Goal: Task Accomplishment & Management: Manage account settings

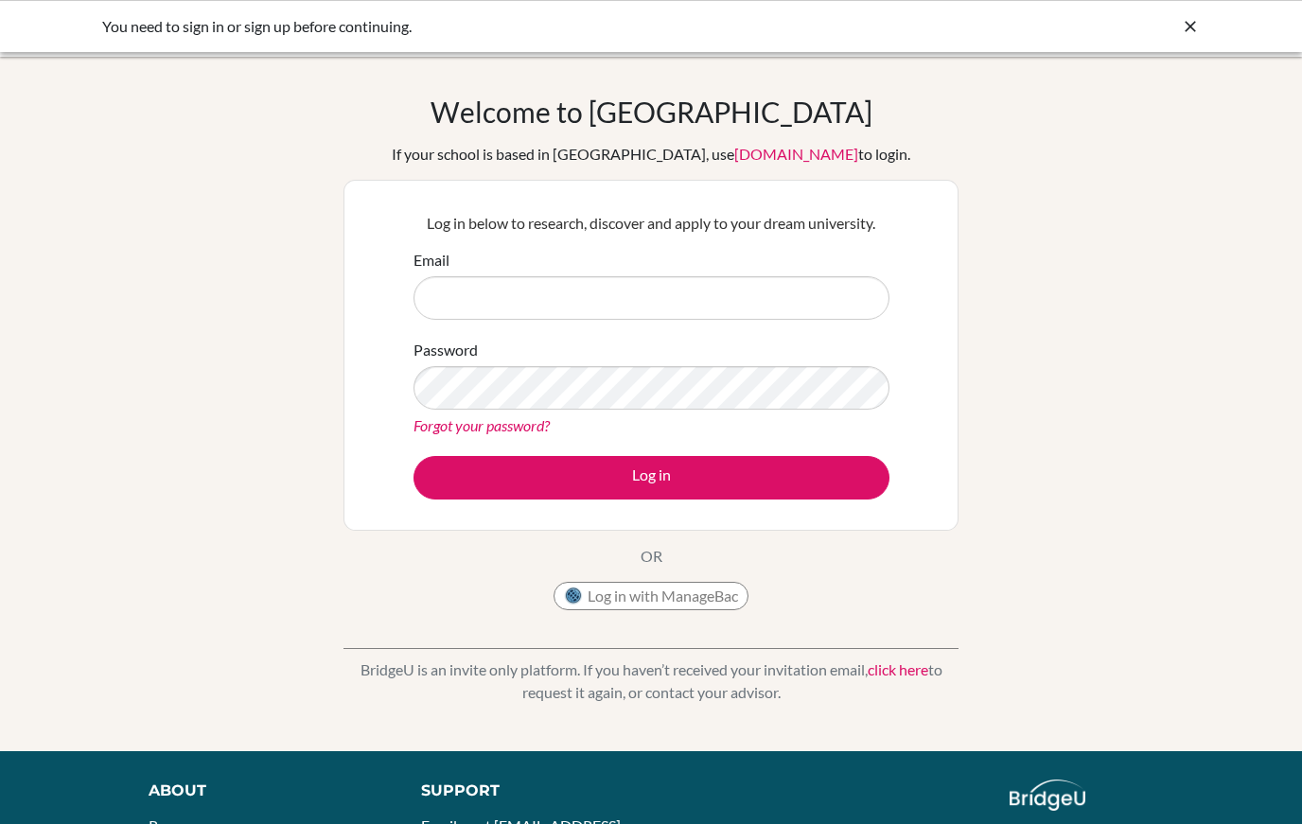
click at [721, 278] on input "Email" at bounding box center [652, 298] width 476 height 44
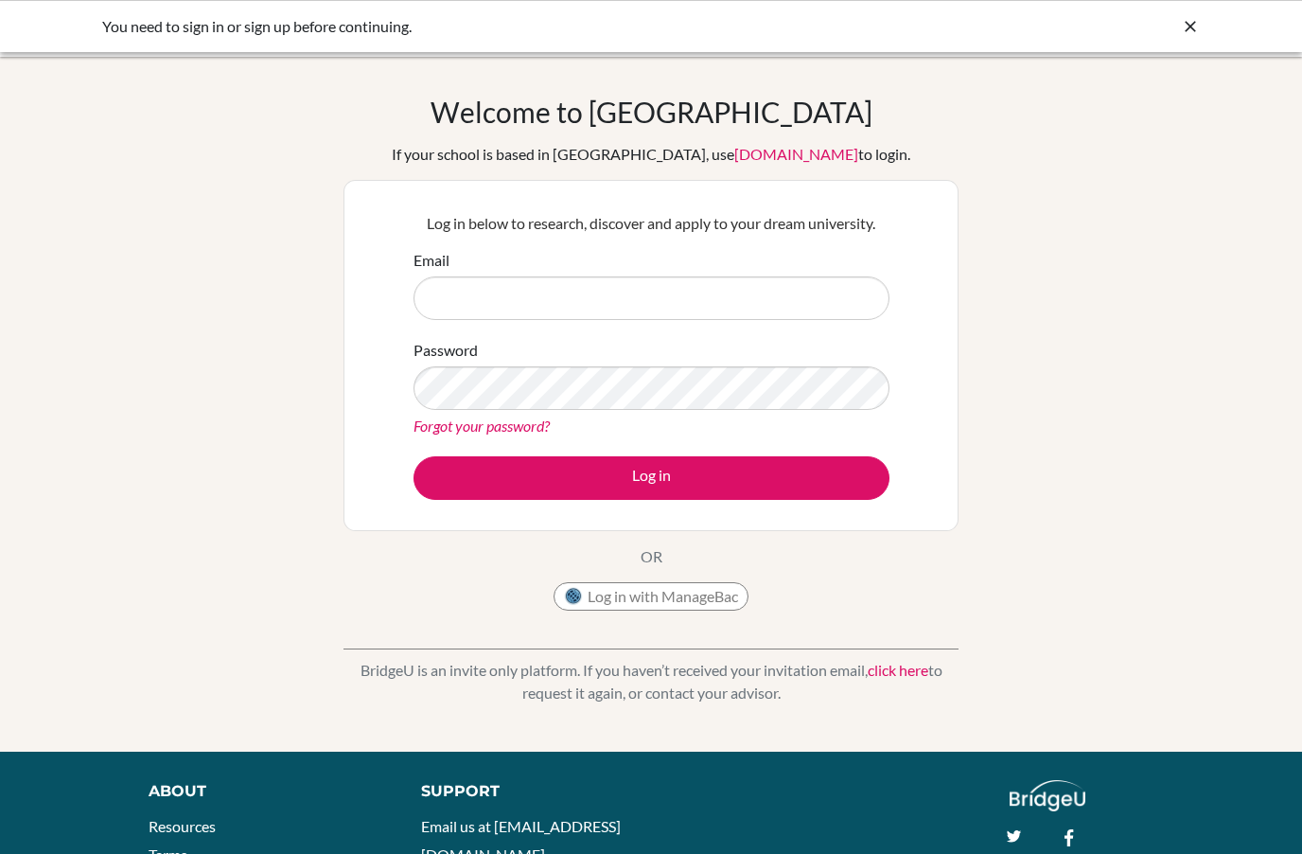
click at [791, 305] on input "Email" at bounding box center [652, 298] width 476 height 44
type input "[EMAIL_ADDRESS][DOMAIN_NAME]"
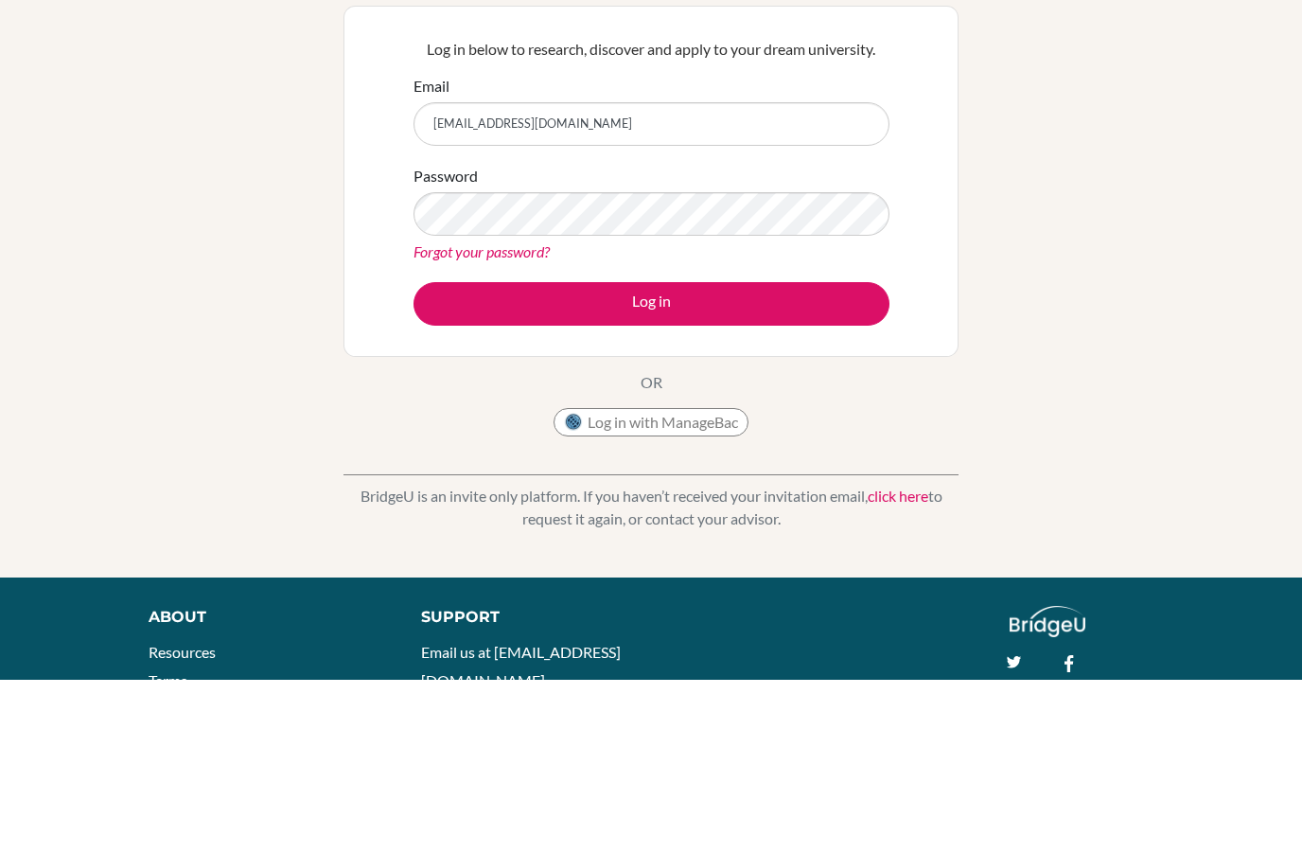
click at [829, 456] on button "Log in" at bounding box center [652, 478] width 476 height 44
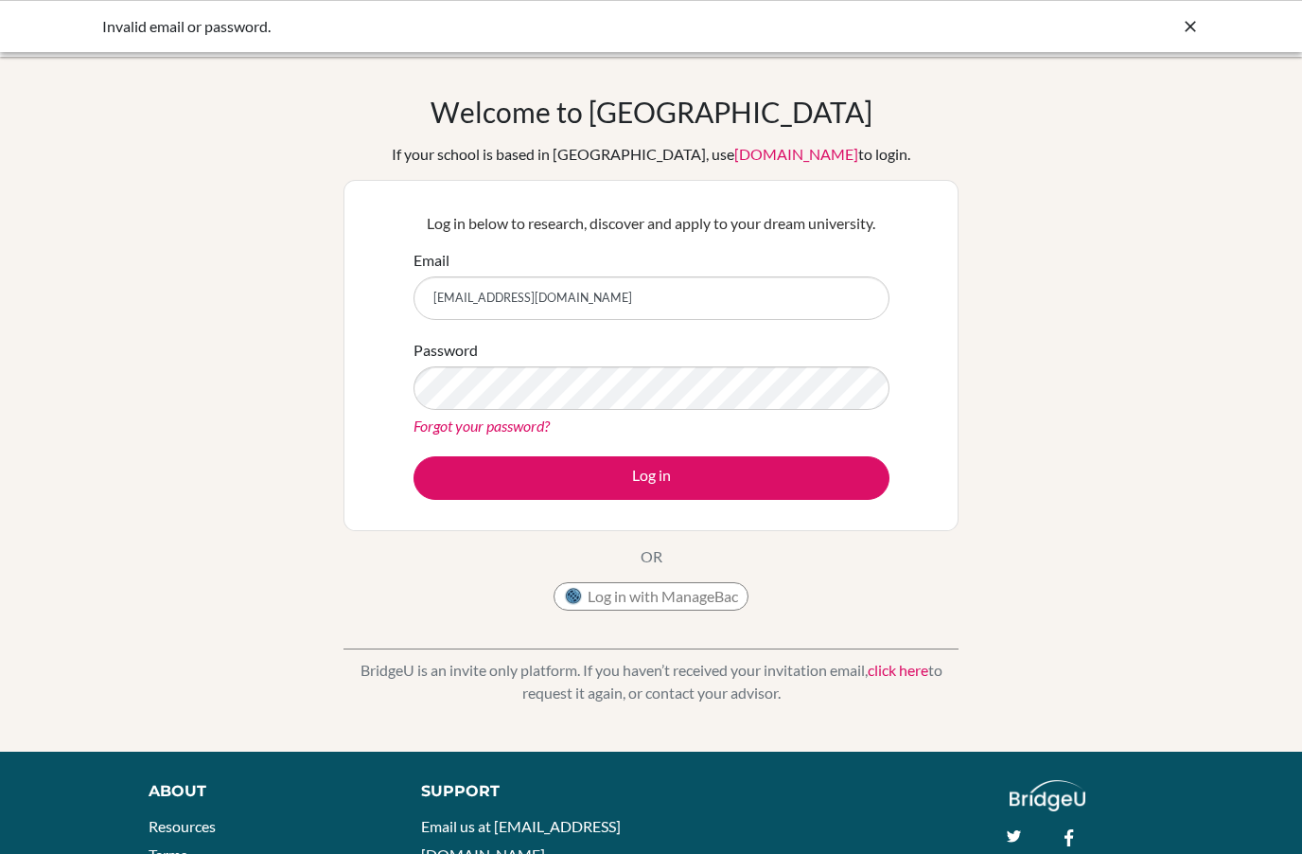
click at [1145, 216] on div "Welcome to [GEOGRAPHIC_DATA] If your school is based in [GEOGRAPHIC_DATA], use …" at bounding box center [651, 404] width 1302 height 619
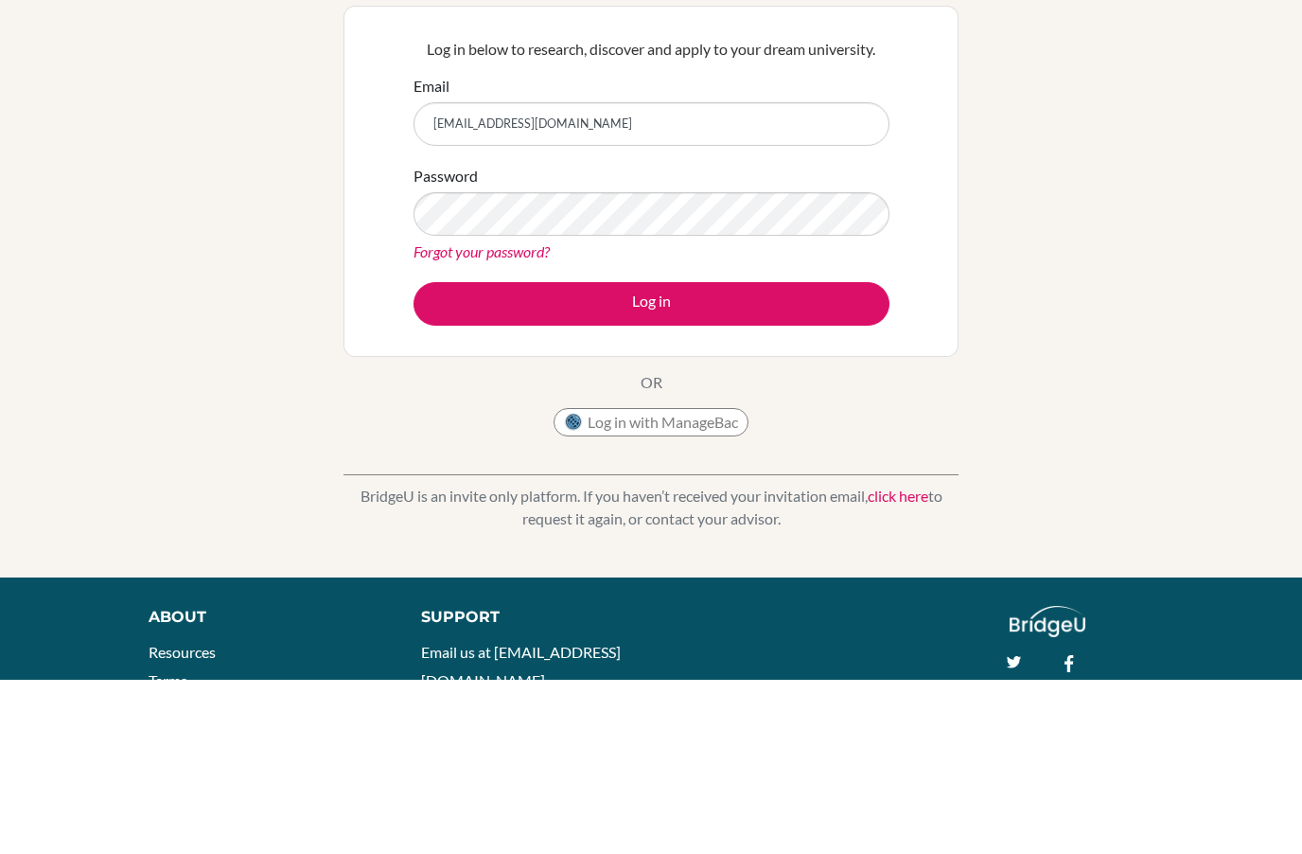
click at [1069, 216] on div "Welcome to [GEOGRAPHIC_DATA] If your school is based in [GEOGRAPHIC_DATA], use …" at bounding box center [651, 404] width 1302 height 619
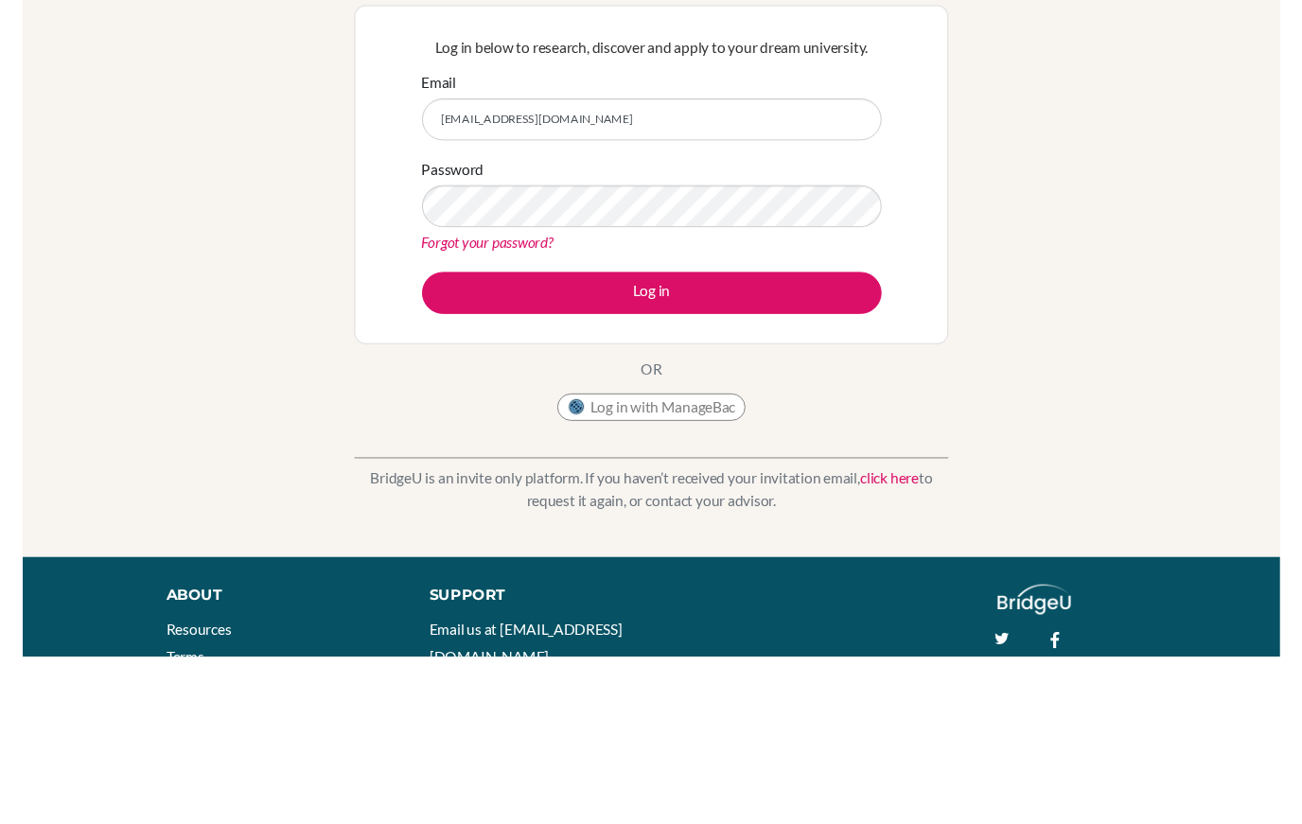
scroll to position [182, 0]
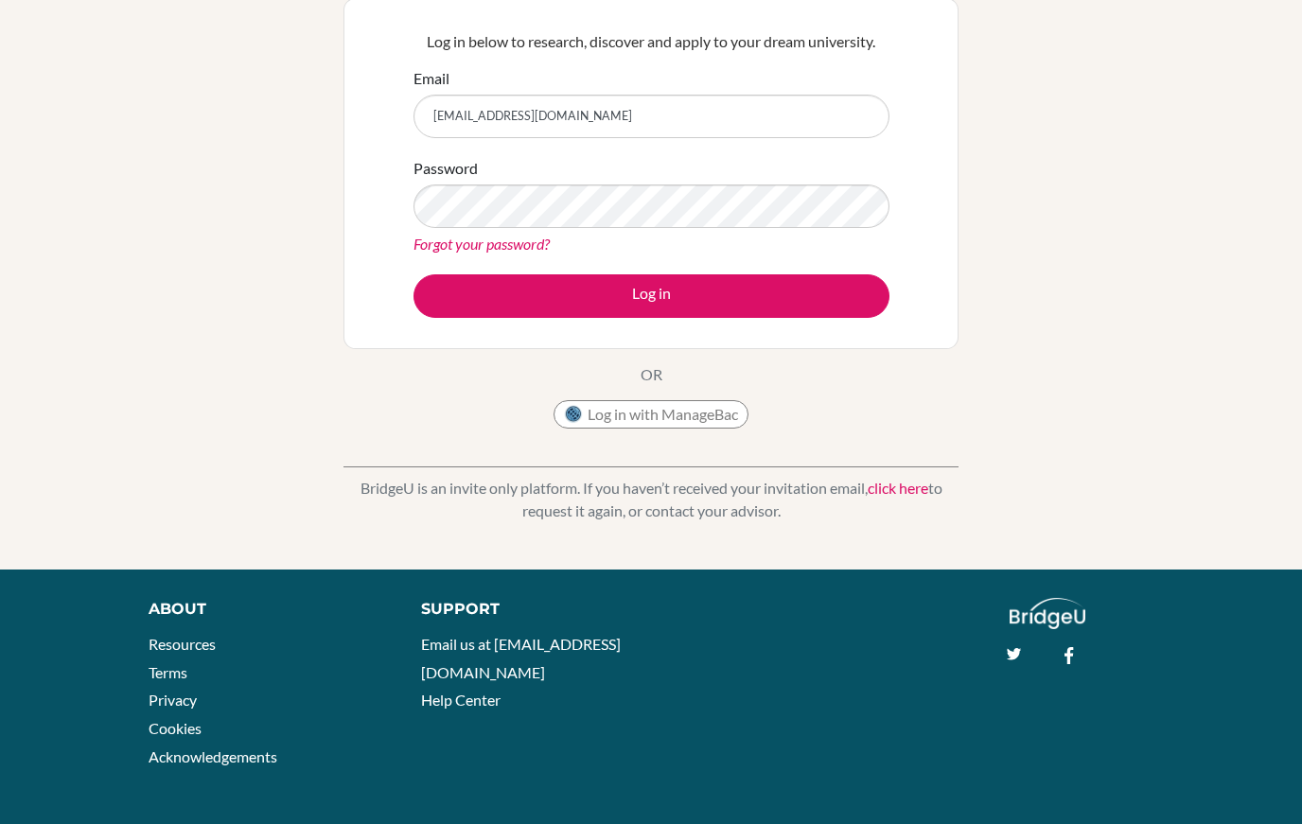
click at [860, 291] on button "Log in" at bounding box center [652, 296] width 476 height 44
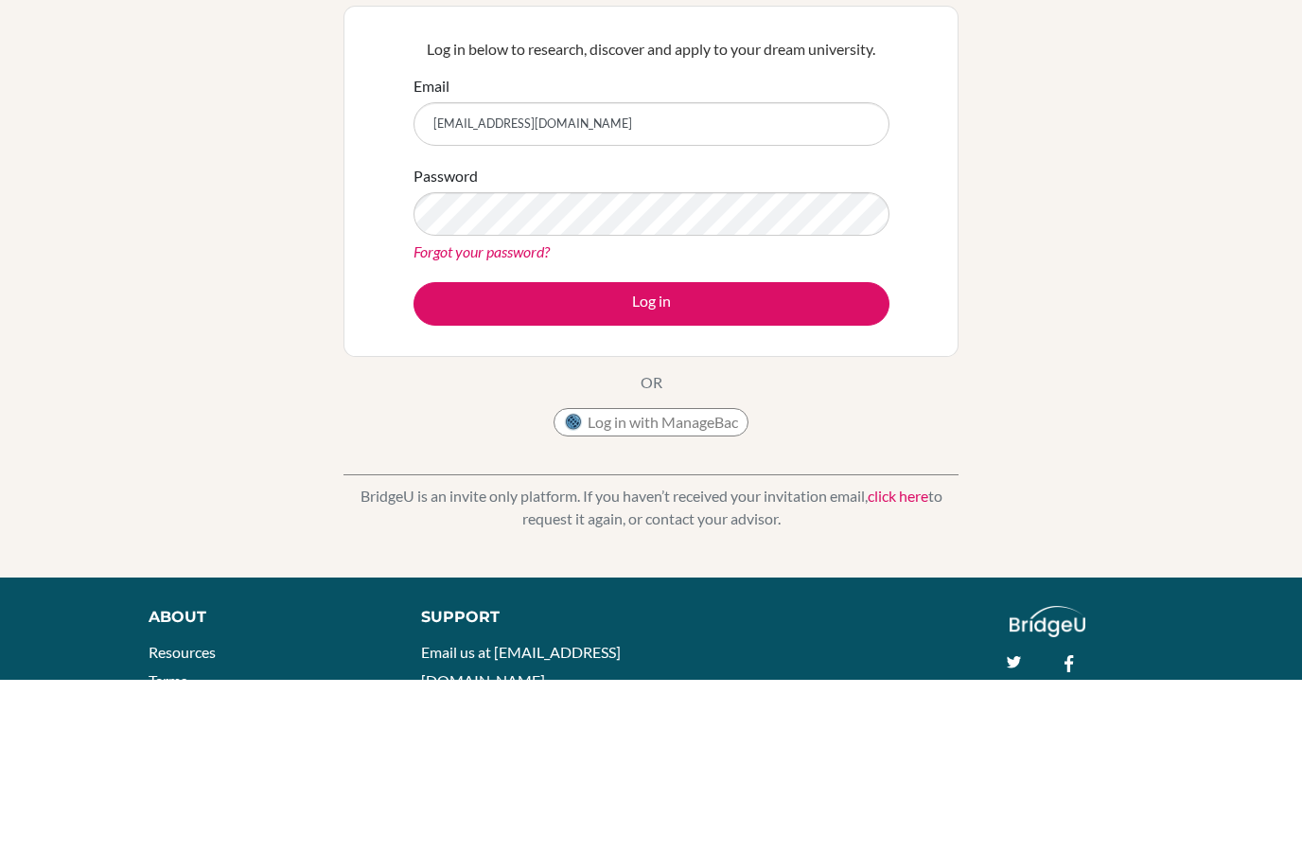
click at [810, 456] on button "Log in" at bounding box center [652, 478] width 476 height 44
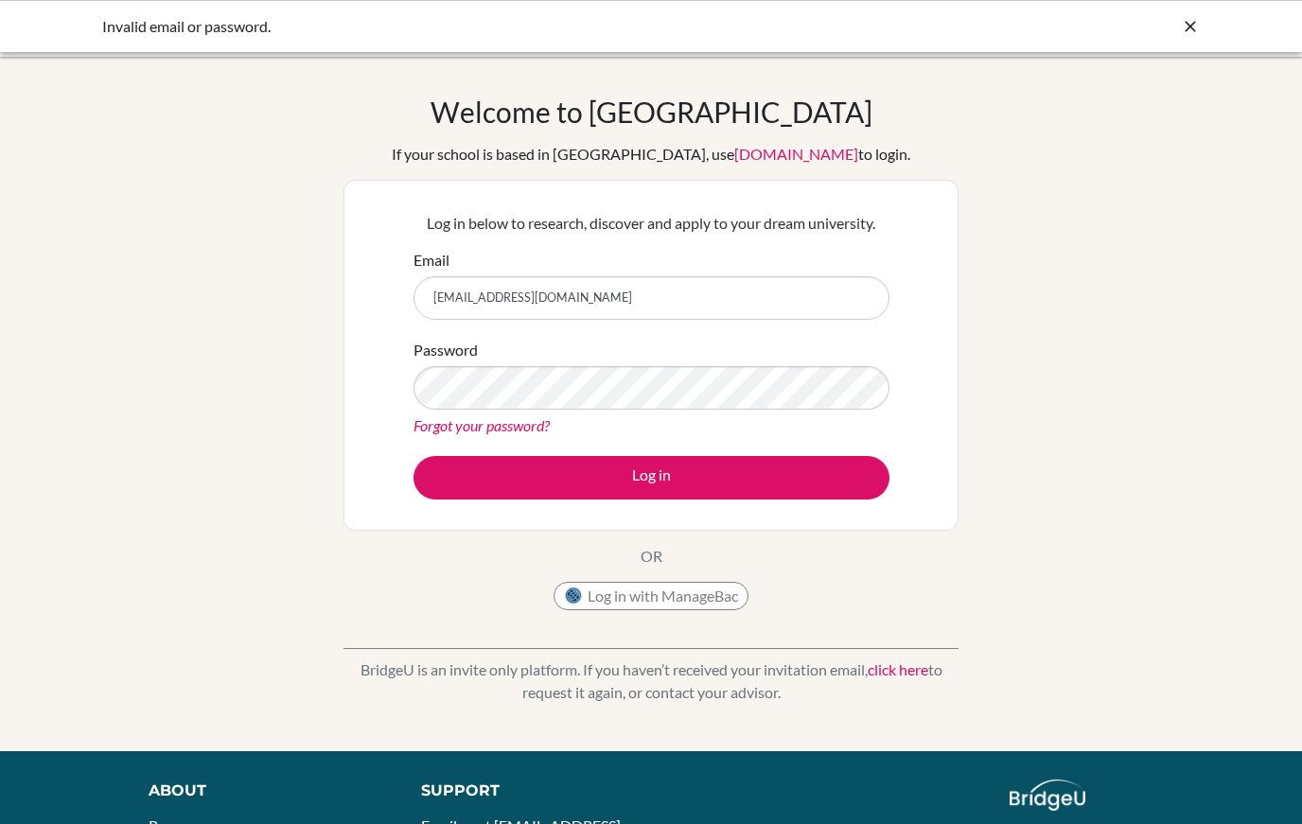
click at [540, 292] on input "[EMAIL_ADDRESS][DOMAIN_NAME]" at bounding box center [652, 298] width 476 height 44
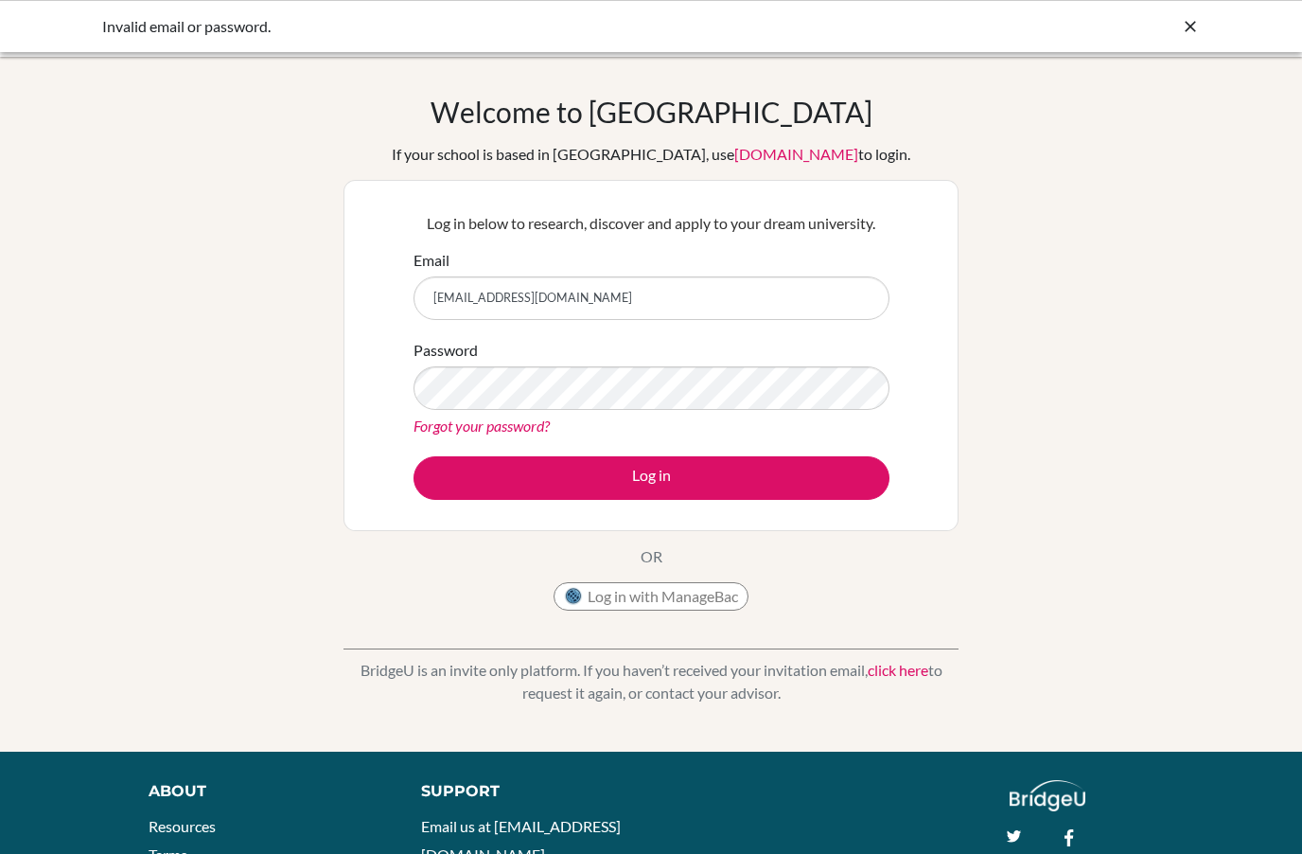
type input "ailiwanag@mischool.edu.ph"
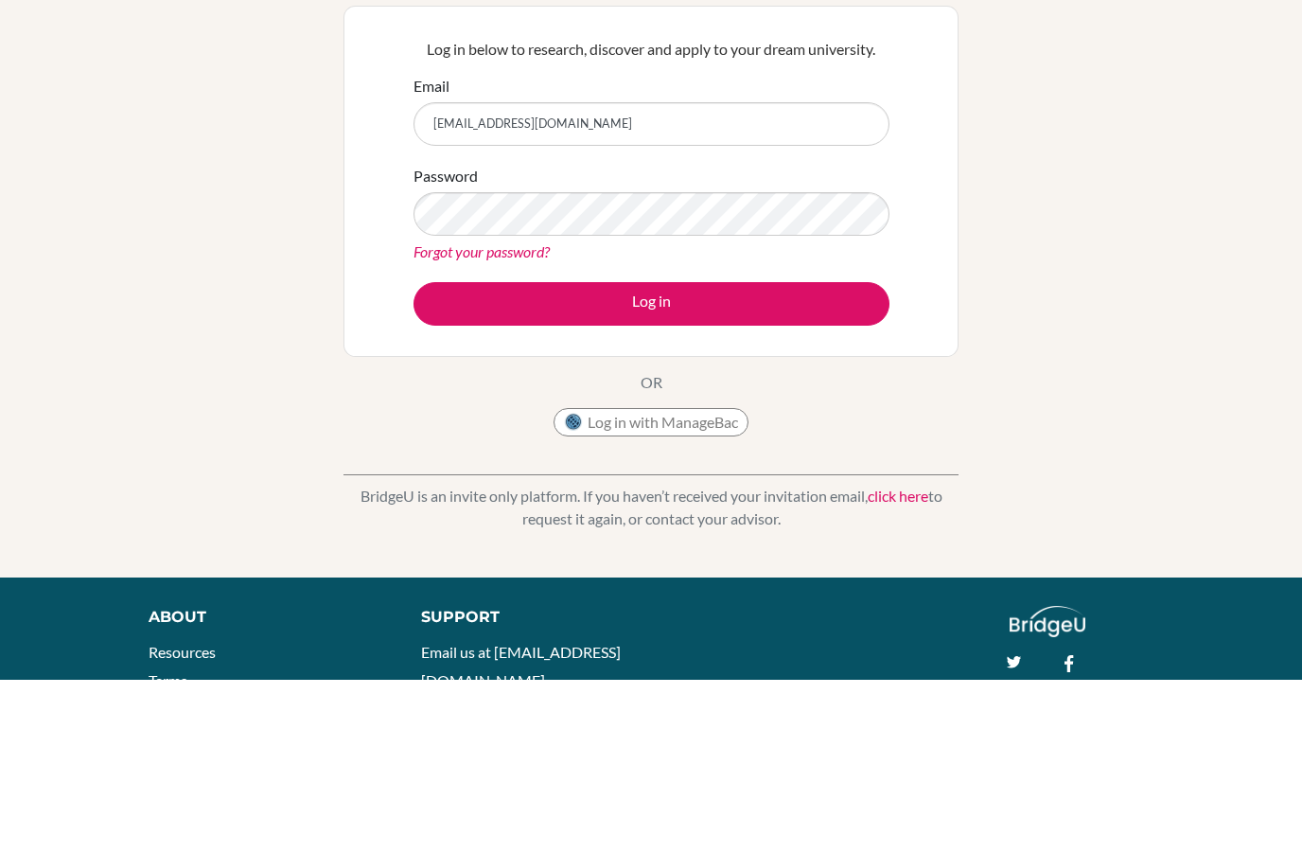
click at [800, 456] on button "Log in" at bounding box center [652, 478] width 476 height 44
